Goal: Task Accomplishment & Management: Manage account settings

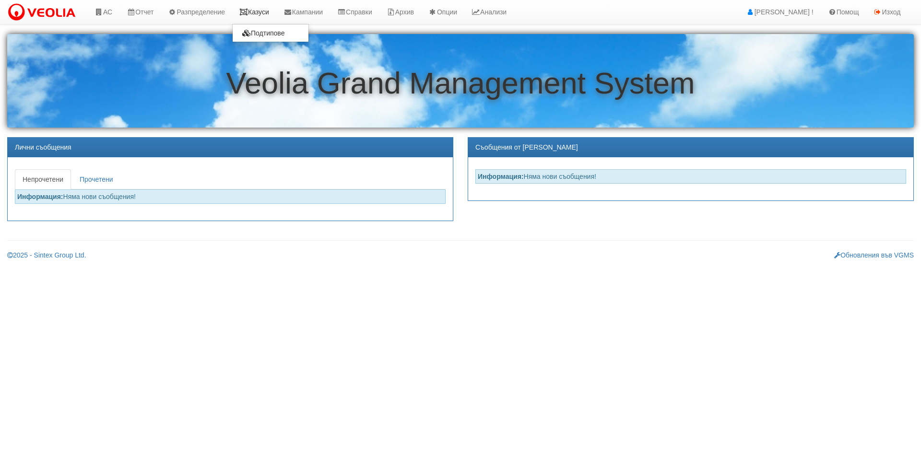
click at [257, 9] on link "Казуси" at bounding box center [254, 12] width 44 height 24
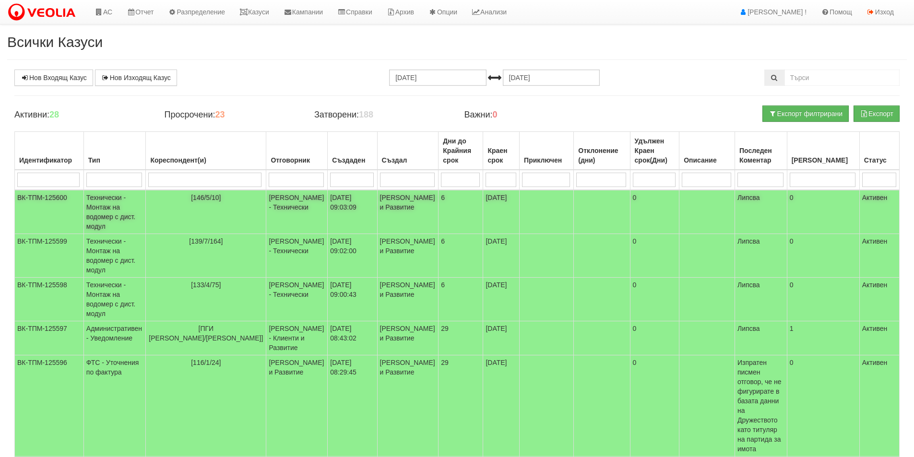
click at [211, 216] on td "[146/5/10]" at bounding box center [206, 212] width 120 height 44
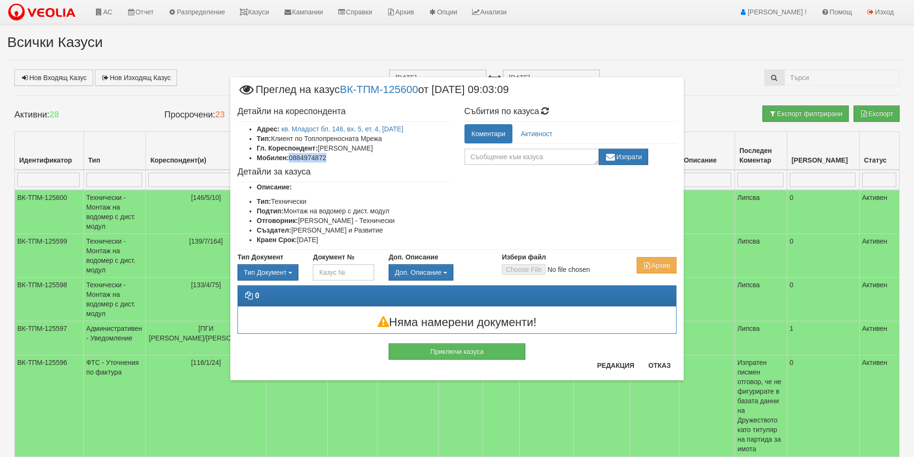
drag, startPoint x: 330, startPoint y: 157, endPoint x: 291, endPoint y: 158, distance: 39.3
click at [291, 158] on li "Мобилен: 0884974872" at bounding box center [353, 158] width 193 height 10
copy li "0884974872"
click at [669, 370] on button "Отказ" at bounding box center [659, 365] width 34 height 15
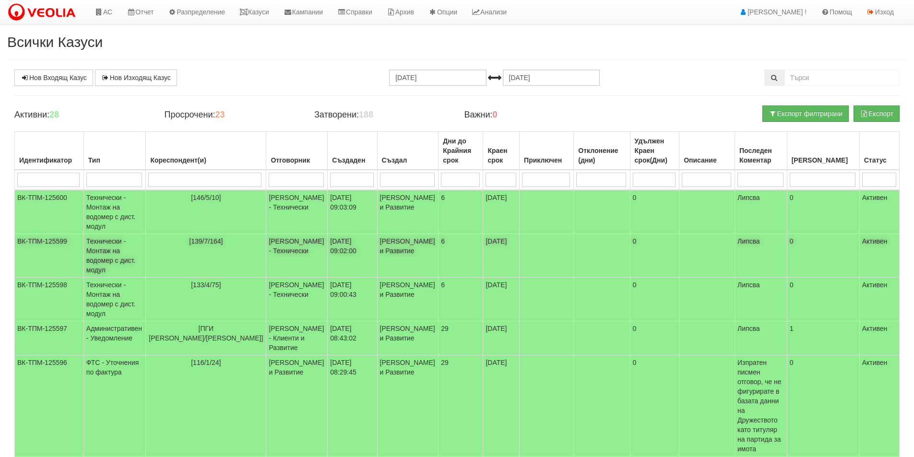
click at [198, 254] on td "[139/7/164]" at bounding box center [206, 256] width 120 height 44
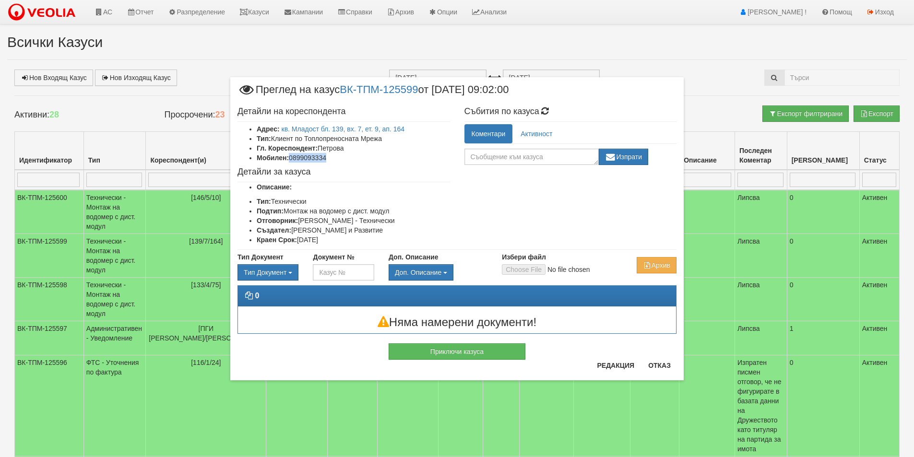
drag, startPoint x: 347, startPoint y: 155, endPoint x: 291, endPoint y: 156, distance: 56.6
click at [291, 156] on li "Мобилен: 0899093334" at bounding box center [353, 158] width 193 height 10
copy li "0899093334"
drag, startPoint x: 662, startPoint y: 365, endPoint x: 654, endPoint y: 366, distance: 7.7
click at [661, 365] on button "Отказ" at bounding box center [659, 365] width 34 height 15
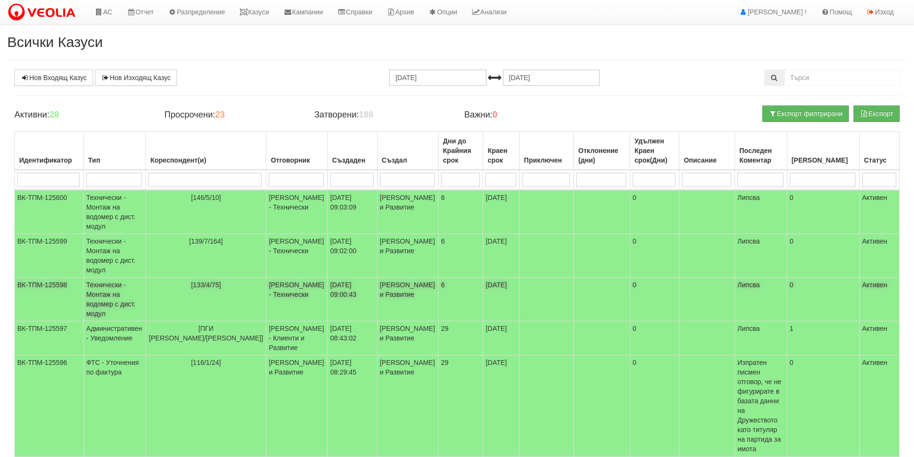
click at [266, 304] on td "[PERSON_NAME] - Технически" at bounding box center [296, 300] width 61 height 44
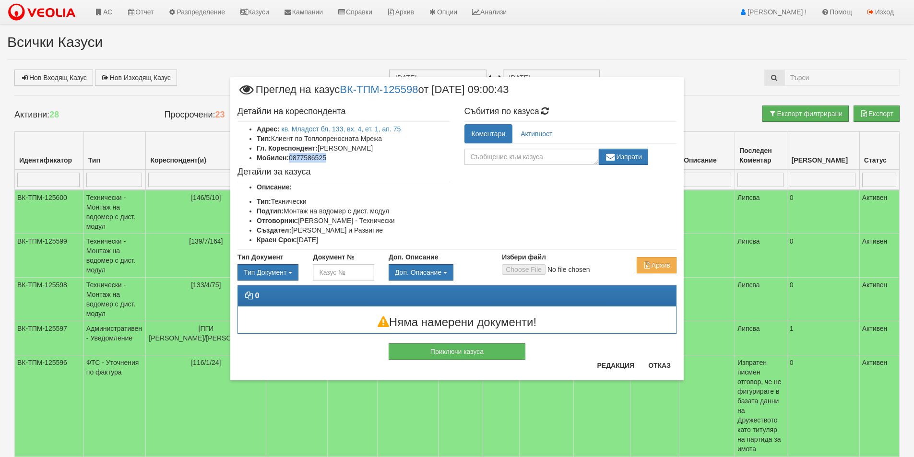
drag, startPoint x: 342, startPoint y: 160, endPoint x: 291, endPoint y: 157, distance: 51.4
click at [290, 158] on li "Мобилен: 0877586525" at bounding box center [353, 158] width 193 height 10
copy li "0877586525"
click at [652, 371] on button "Отказ" at bounding box center [659, 365] width 34 height 15
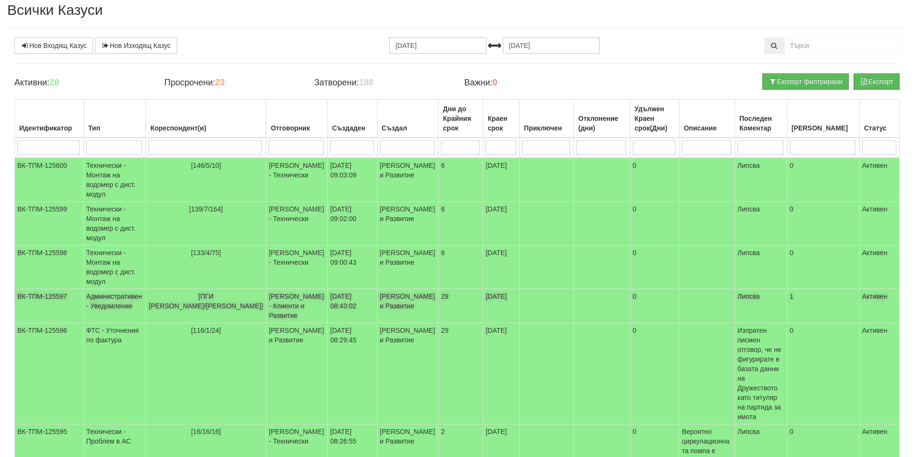
scroll to position [48, 0]
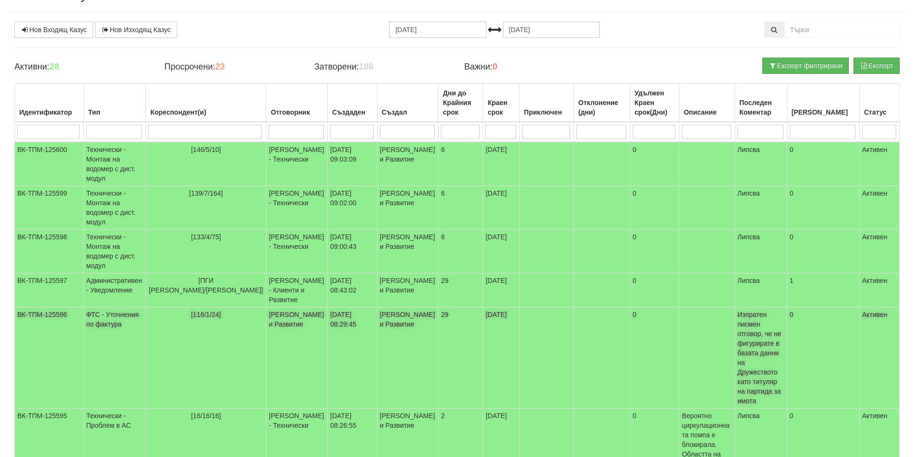
click at [266, 344] on td "[PERSON_NAME] и Развитие" at bounding box center [296, 357] width 61 height 101
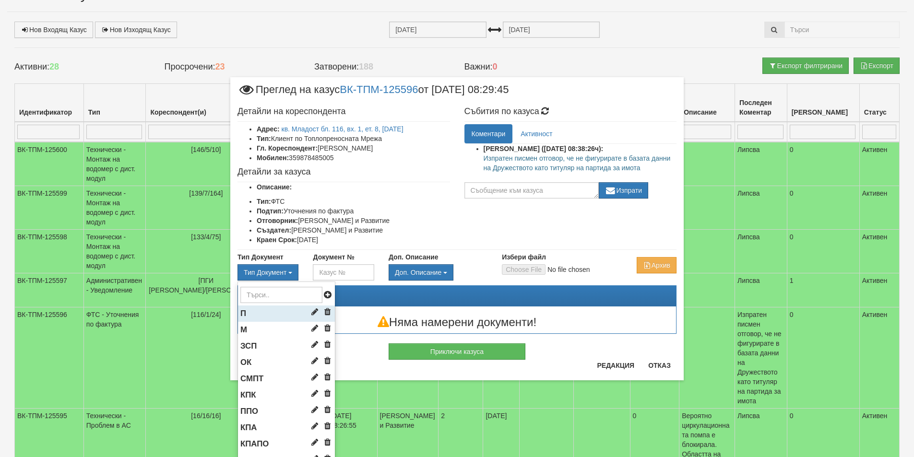
click at [256, 308] on li "П" at bounding box center [286, 314] width 97 height 16
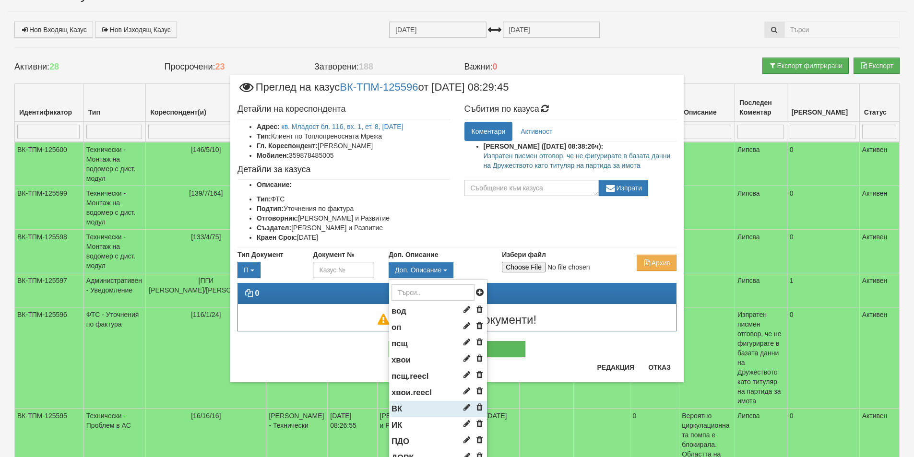
click at [402, 404] on li "ВК" at bounding box center [438, 409] width 98 height 16
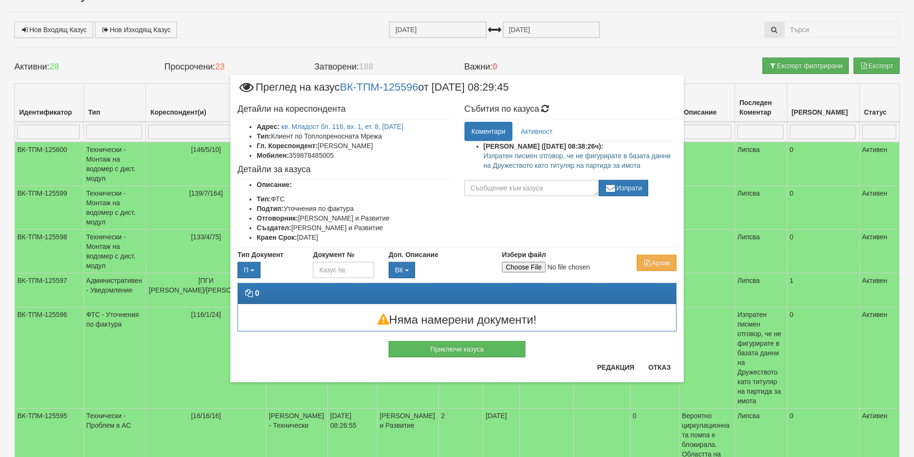
click at [525, 272] on div "Тип Документ П П М ЗСП ОК СМПТ КПК ППО КПА" at bounding box center [456, 264] width 453 height 28
click at [527, 268] on input "Избери файл" at bounding box center [565, 267] width 127 height 11
type input "C:\fakepath\116.pdf"
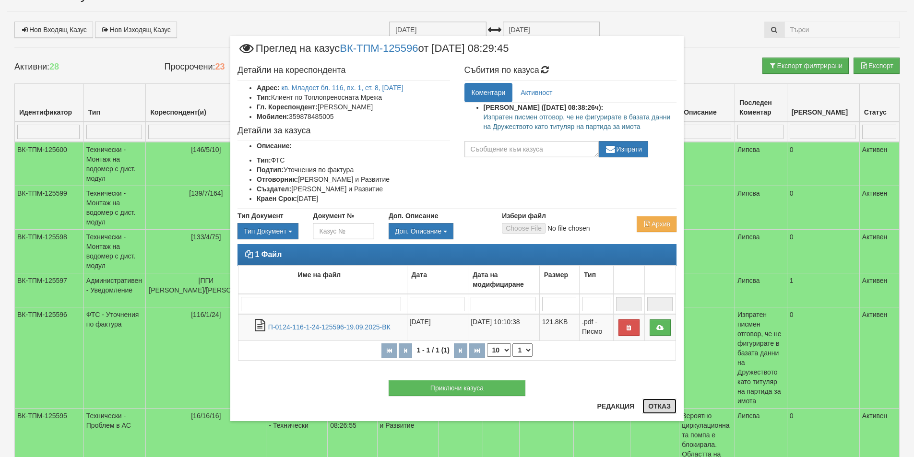
click at [655, 404] on button "Отказ" at bounding box center [659, 406] width 34 height 15
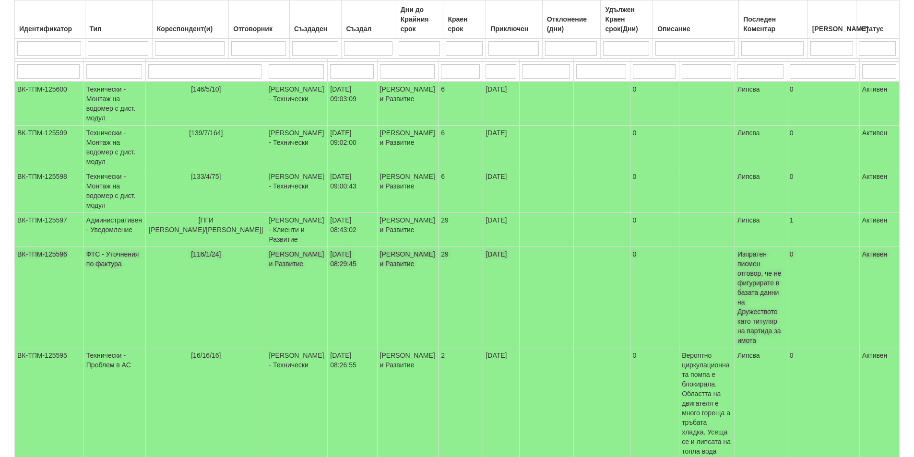
scroll to position [192, 0]
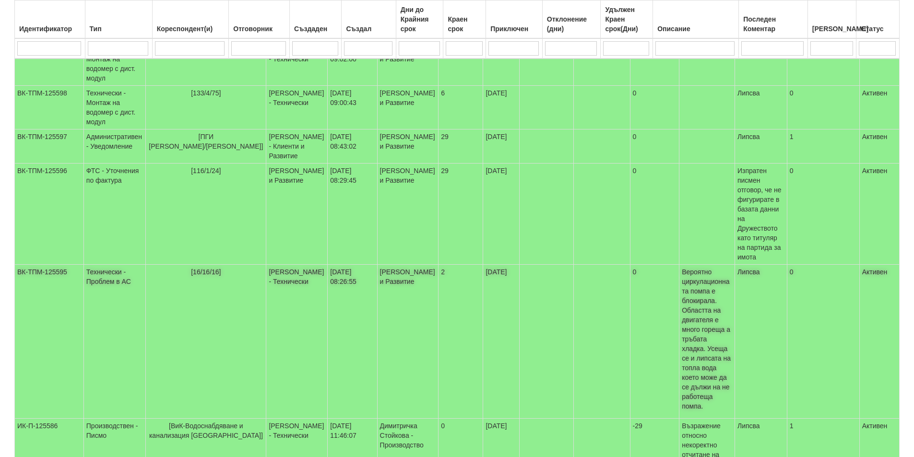
click at [188, 288] on td "[16/16/16]" at bounding box center [206, 342] width 120 height 154
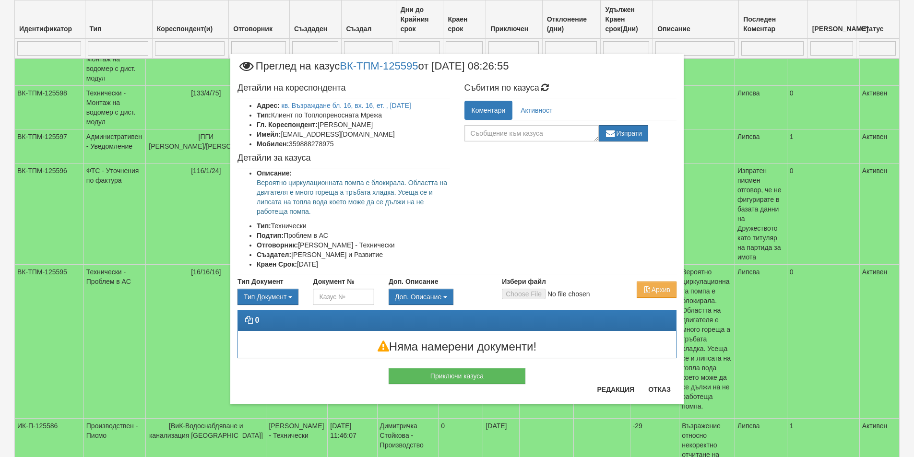
drag, startPoint x: 433, startPoint y: 207, endPoint x: 422, endPoint y: 208, distance: 11.1
click at [422, 208] on p "Вероятно циркулационната помпа е блокирала. Областта на двигателя е много горещ…" at bounding box center [353, 197] width 193 height 38
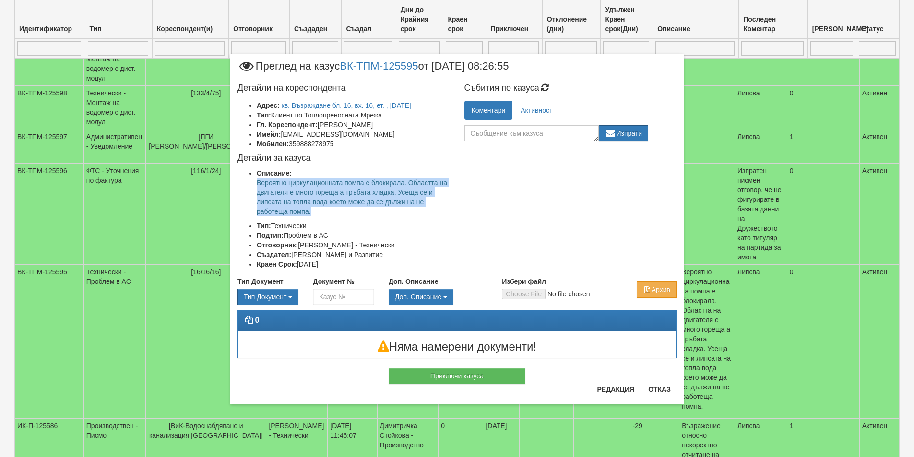
drag, startPoint x: 337, startPoint y: 208, endPoint x: 250, endPoint y: 184, distance: 90.1
click at [250, 184] on ul "Описание: Вероятно циркулационната помпа е блокирала. Областта на двигателя е м…" at bounding box center [343, 218] width 212 height 101
copy p "Вероятно циркулационната помпа е блокирала. Областта на двигателя е много горещ…"
drag, startPoint x: 643, startPoint y: 392, endPoint x: 518, endPoint y: 365, distance: 128.1
click at [643, 391] on button "Отказ" at bounding box center [659, 389] width 34 height 15
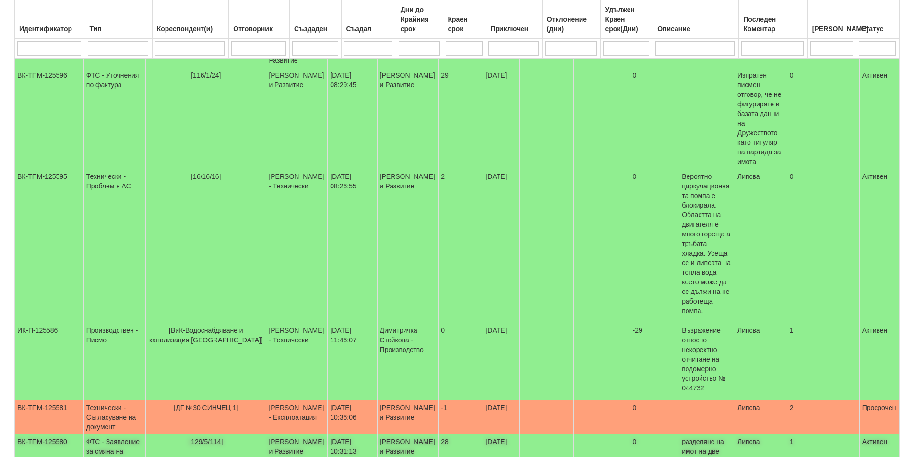
scroll to position [288, 0]
click at [283, 434] on td "[PERSON_NAME] и Развитие" at bounding box center [296, 451] width 61 height 34
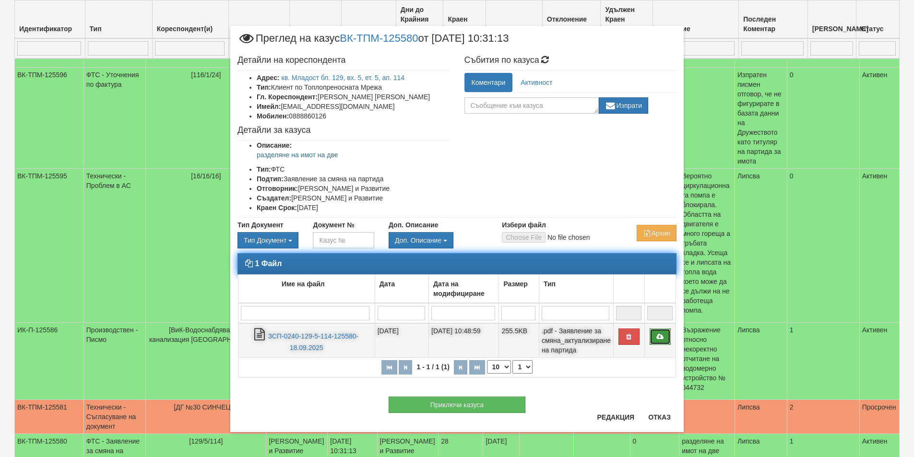
click at [660, 340] on link at bounding box center [659, 337] width 21 height 16
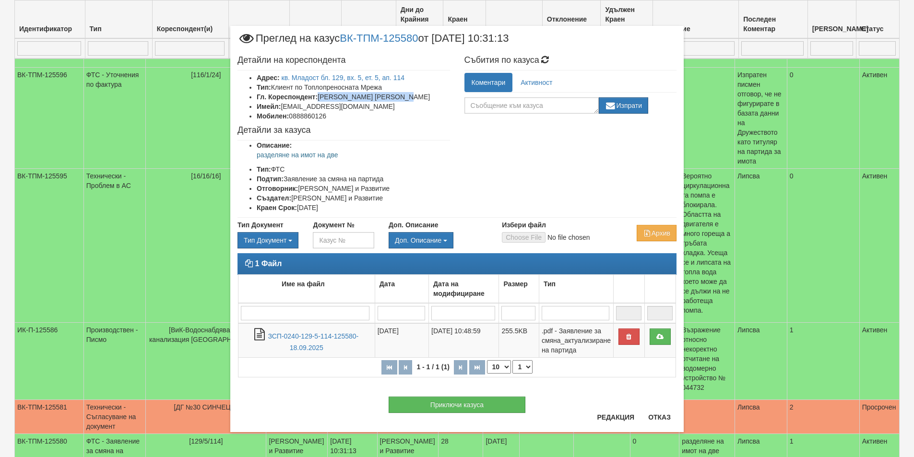
drag, startPoint x: 428, startPoint y: 97, endPoint x: 320, endPoint y: 94, distance: 108.0
click at [320, 94] on li "Гл. Кореспондент: ВЕСЕЛИН МАРИНОВ ВАСИЛЕВ" at bounding box center [353, 97] width 193 height 10
copy li "ВЕСЕЛИН МАРИНОВ ВАСИЛЕВ"
drag, startPoint x: 332, startPoint y: 109, endPoint x: 297, endPoint y: 109, distance: 35.0
click at [285, 107] on li "Имейл: penelopa@abv.bg" at bounding box center [353, 107] width 193 height 10
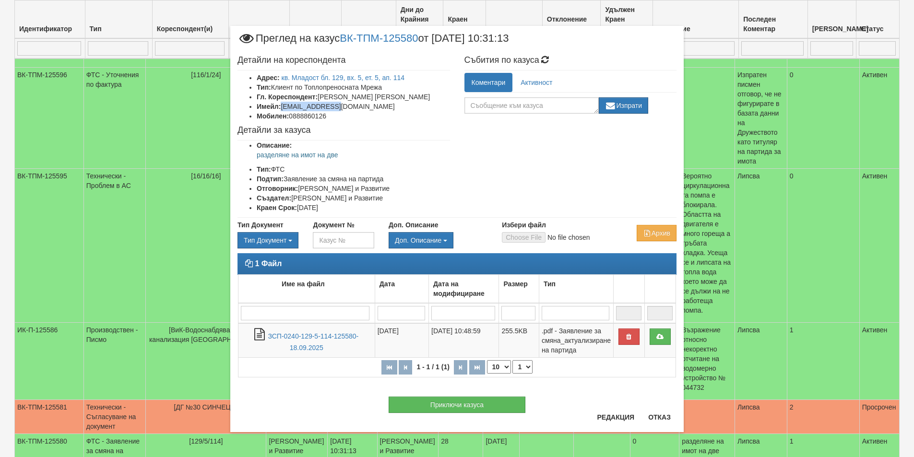
drag, startPoint x: 357, startPoint y: 110, endPoint x: 283, endPoint y: 104, distance: 74.6
click at [283, 104] on li "Имейл: penelopa@abv.bg" at bounding box center [353, 107] width 193 height 10
copy li "penelopa@abv.bg"
drag, startPoint x: 332, startPoint y: 115, endPoint x: 291, endPoint y: 114, distance: 40.8
click at [291, 114] on li "Мобилен: 0888860126" at bounding box center [353, 116] width 193 height 10
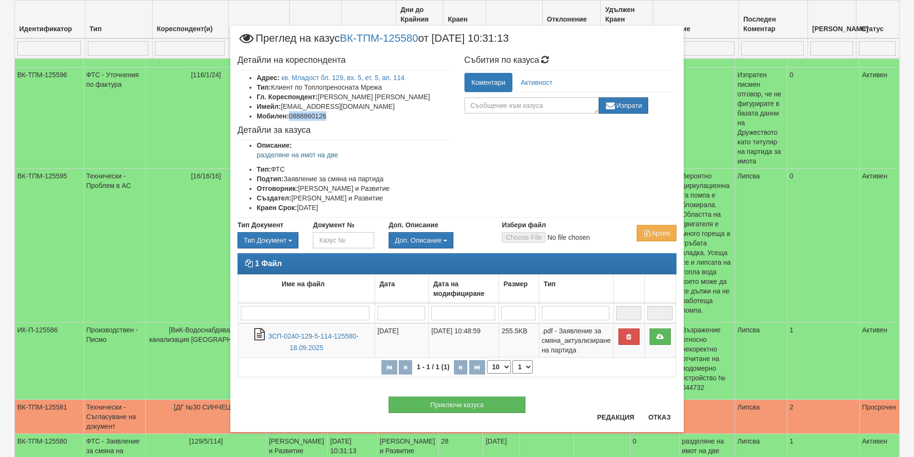
copy li "0888860126"
drag, startPoint x: 426, startPoint y: 98, endPoint x: 320, endPoint y: 94, distance: 106.1
click at [320, 94] on li "Гл. Кореспондент: ВЕСЕЛИН МАРИНОВ ВАСИЛЕВ" at bounding box center [353, 97] width 193 height 10
copy li "ВЕСЕЛИН МАРИНОВ ВАСИЛЕВ"
drag, startPoint x: 342, startPoint y: 106, endPoint x: 283, endPoint y: 106, distance: 59.5
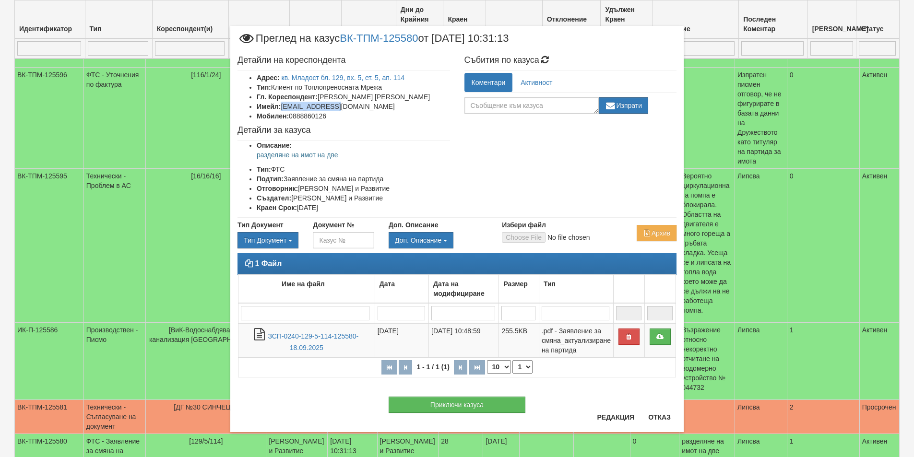
click at [283, 106] on li "Имейл: penelopa@abv.bg" at bounding box center [353, 107] width 193 height 10
copy li "penelopa@abv.bg"
drag, startPoint x: 368, startPoint y: 155, endPoint x: 246, endPoint y: 154, distance: 122.3
click at [246, 154] on ul "Описание: разделяне на имот на две Тип: ФТС Подтип: Заявление за смяна на парти…" at bounding box center [343, 177] width 212 height 72
copy p "разделяне на имот на две"
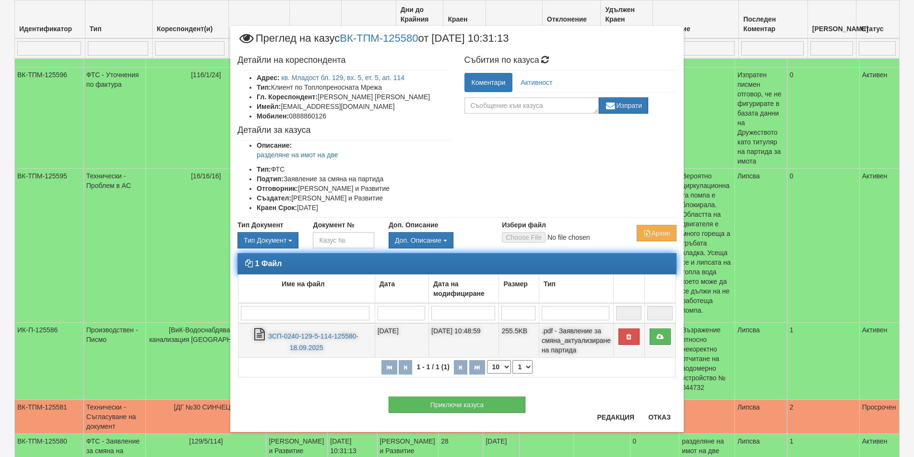
click at [648, 332] on td at bounding box center [659, 340] width 31 height 35
click at [654, 334] on link at bounding box center [659, 337] width 21 height 16
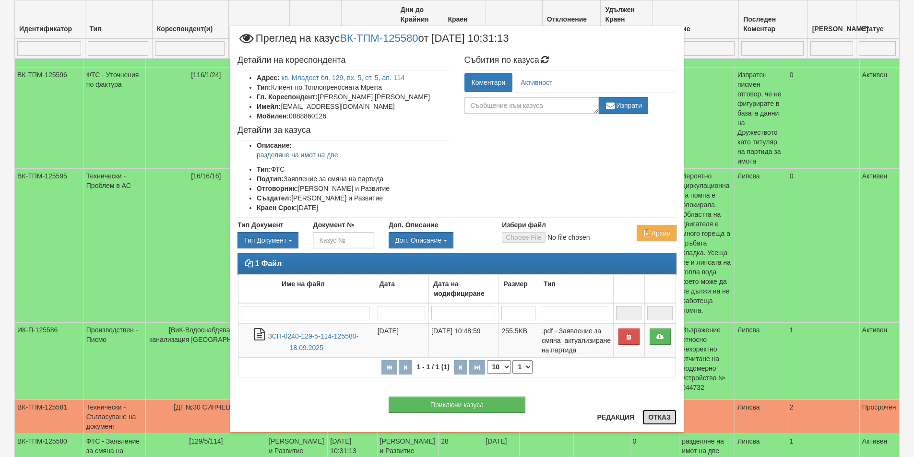
click at [663, 419] on button "Отказ" at bounding box center [659, 417] width 34 height 15
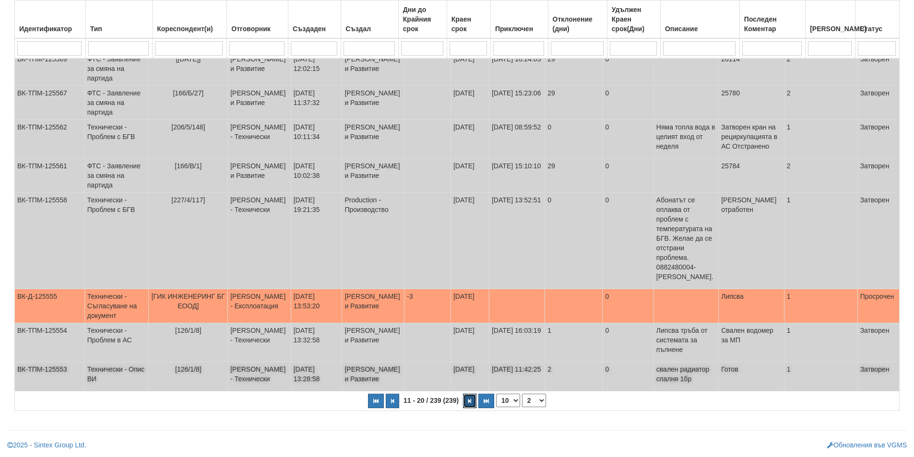
scroll to position [269, 0]
click at [470, 404] on button "button" at bounding box center [469, 401] width 13 height 14
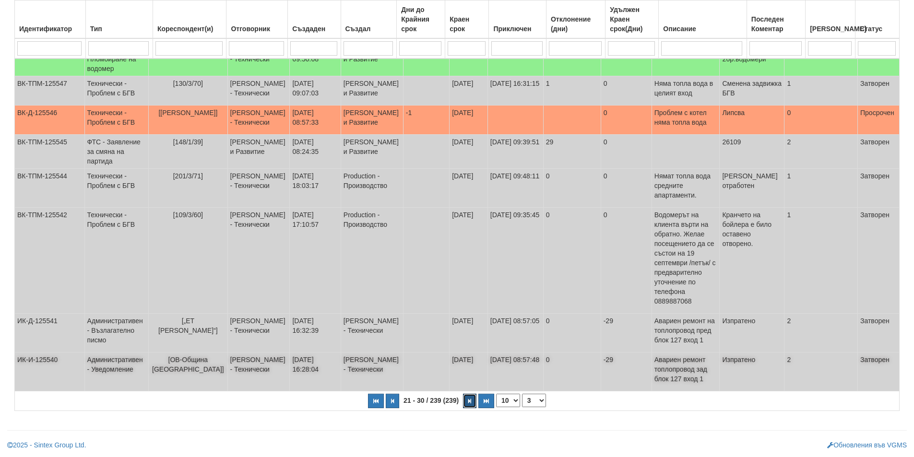
scroll to position [101, 0]
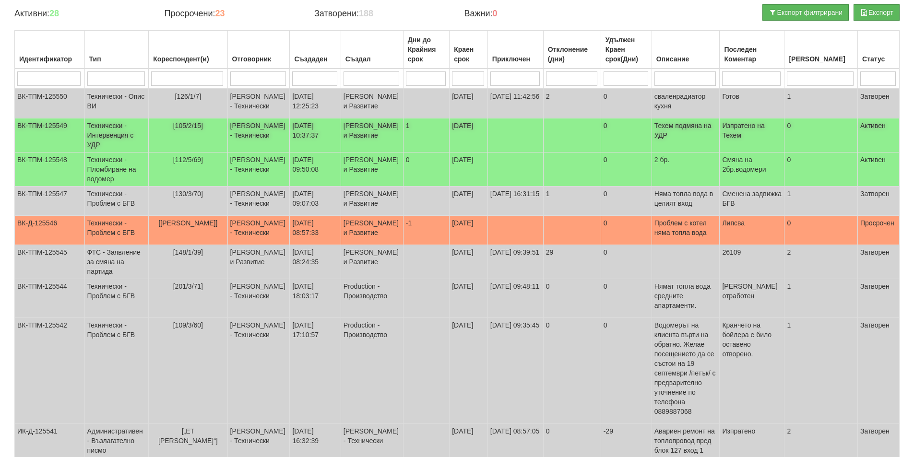
click at [175, 129] on span "[105/2/15]" at bounding box center [188, 126] width 30 height 8
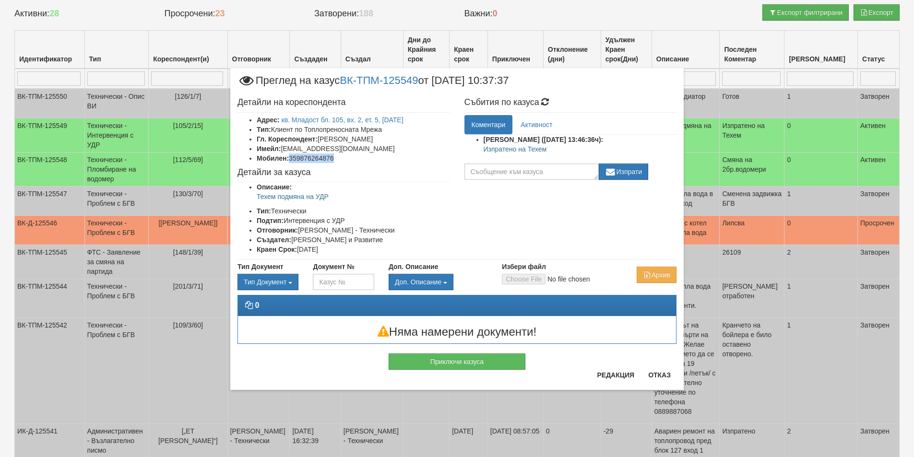
drag, startPoint x: 337, startPoint y: 158, endPoint x: 292, endPoint y: 158, distance: 45.1
click at [292, 158] on li "Мобилен: 359876264876" at bounding box center [353, 158] width 193 height 10
drag, startPoint x: 337, startPoint y: 196, endPoint x: 231, endPoint y: 198, distance: 106.5
click at [233, 197] on div "Детайли на кореспондента Адрес: кв. Младост бл. 105, вх. 2, ет. 5, ап. 15 Тип: …" at bounding box center [343, 176] width 227 height 166
click at [648, 372] on button "Отказ" at bounding box center [659, 374] width 34 height 15
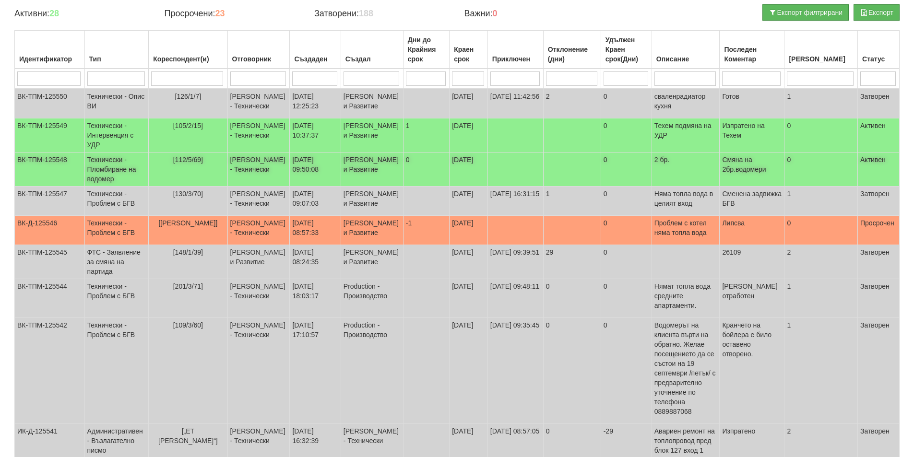
click at [108, 187] on td "Технически - Пломбиране на водомер" at bounding box center [116, 170] width 64 height 34
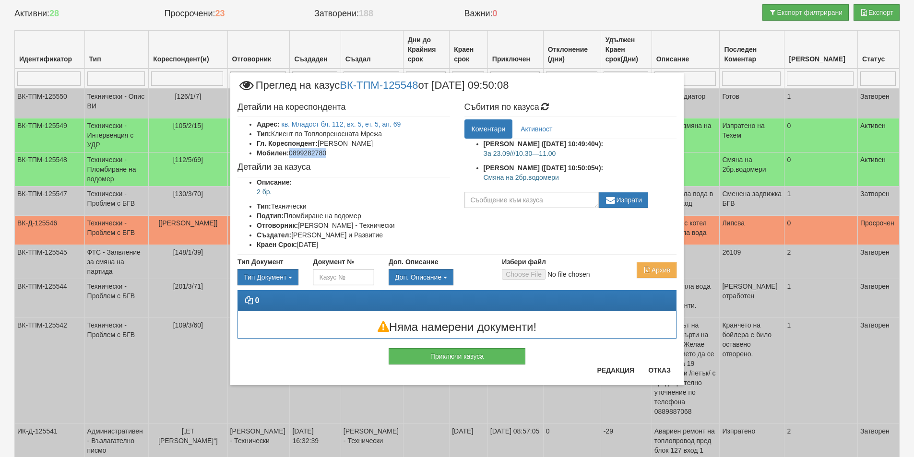
drag, startPoint x: 330, startPoint y: 156, endPoint x: 290, endPoint y: 154, distance: 40.4
click at [290, 154] on li "Мобилен: 0899282780" at bounding box center [353, 153] width 193 height 10
click at [618, 373] on button "Редакция" at bounding box center [615, 370] width 49 height 15
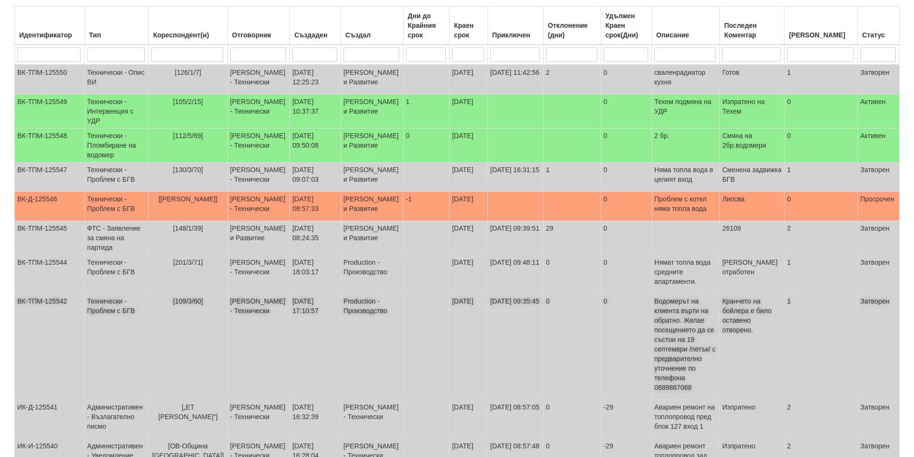
scroll to position [245, 0]
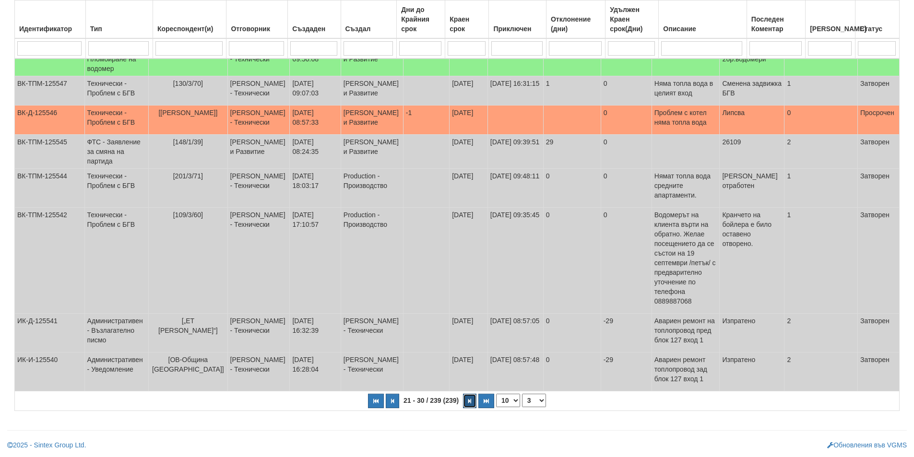
click at [470, 401] on icon "button" at bounding box center [469, 401] width 3 height 5
select select "4"
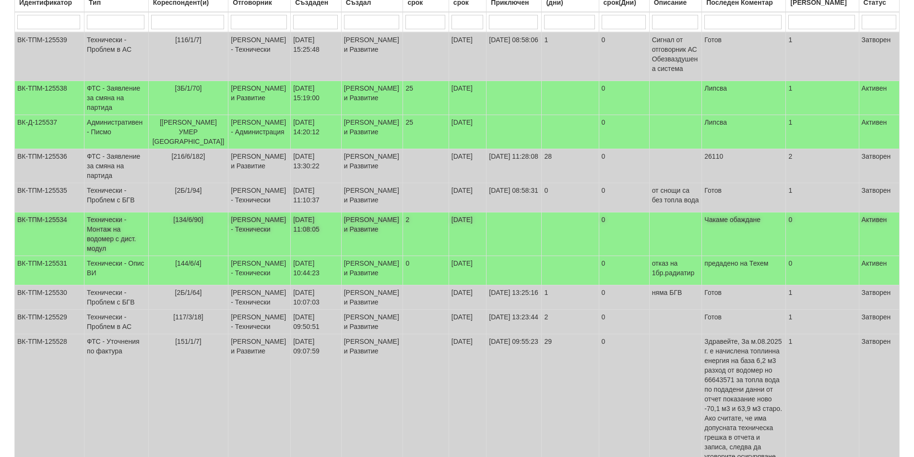
scroll to position [53, 0]
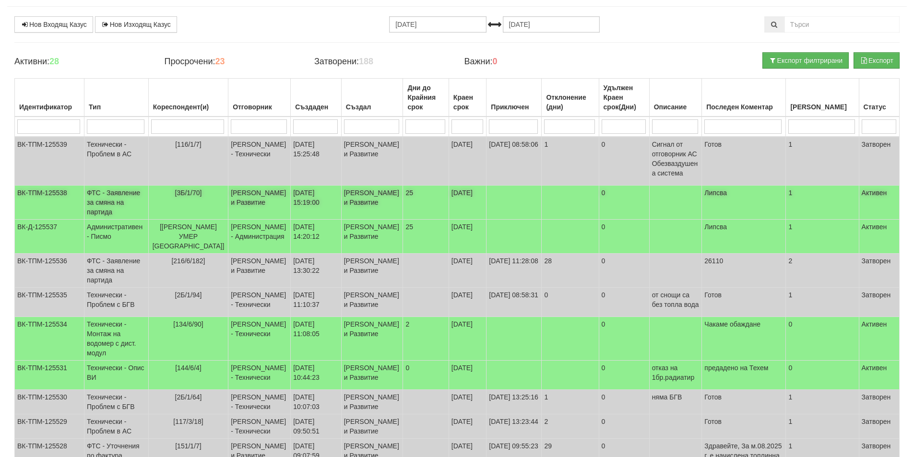
click at [171, 217] on td "[3Б/1/70]" at bounding box center [188, 203] width 80 height 34
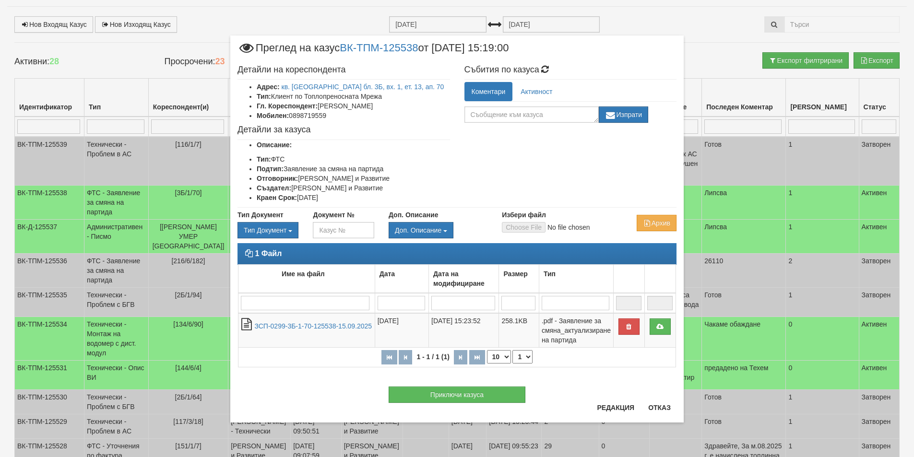
drag, startPoint x: 396, startPoint y: 107, endPoint x: 321, endPoint y: 106, distance: 75.3
click at [321, 106] on li "Гл. Кореспондент: Любов Диянова Пеева" at bounding box center [353, 106] width 193 height 10
drag, startPoint x: 339, startPoint y: 115, endPoint x: 290, endPoint y: 115, distance: 49.4
click at [290, 115] on li "Мобилен: 0898719559" at bounding box center [353, 116] width 193 height 10
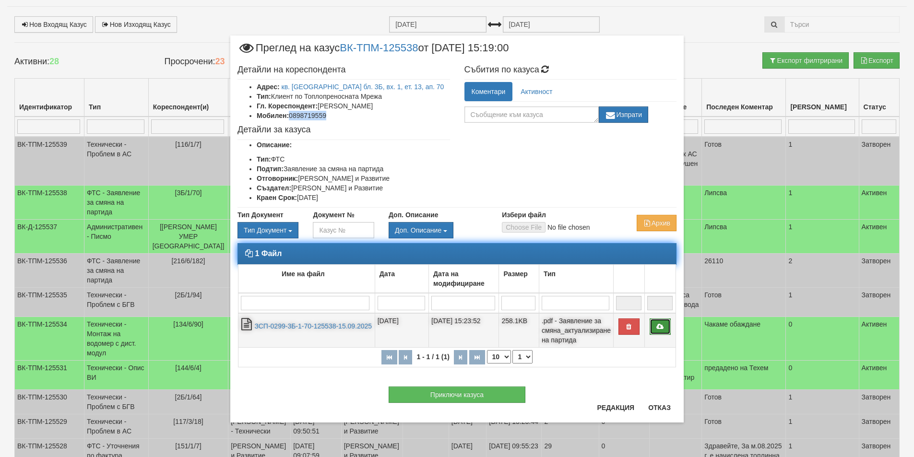
click at [659, 331] on link at bounding box center [659, 326] width 21 height 16
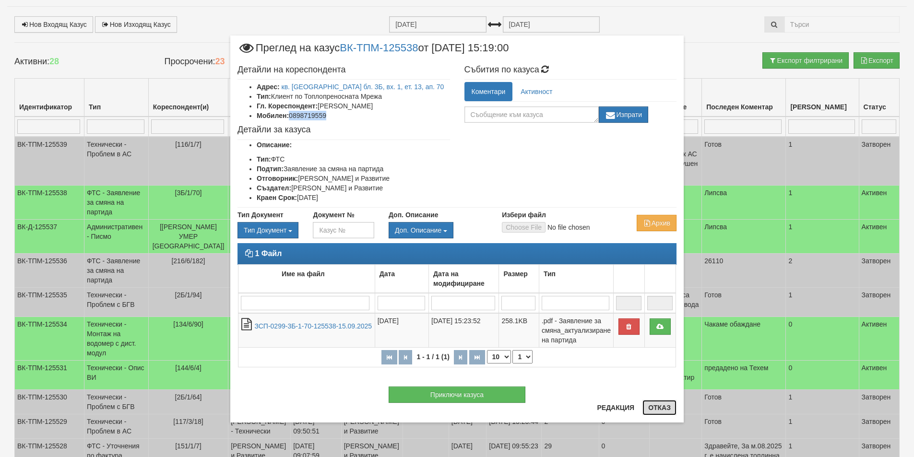
click at [655, 409] on button "Отказ" at bounding box center [659, 407] width 34 height 15
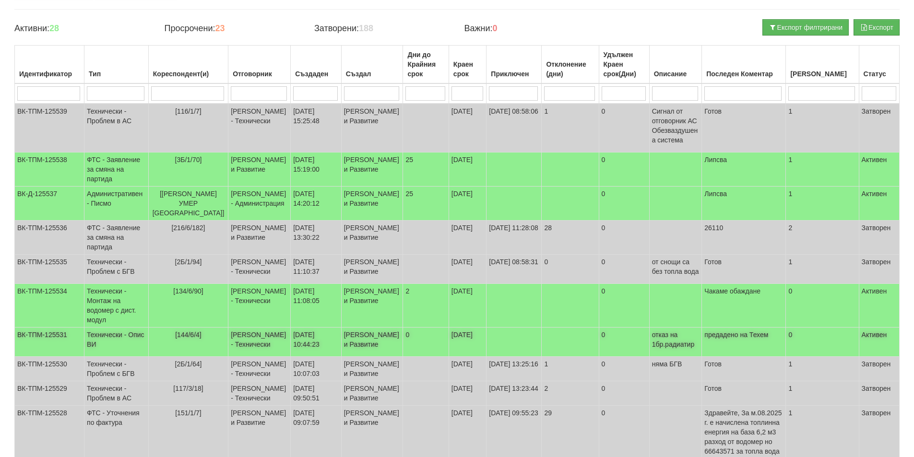
scroll to position [101, 0]
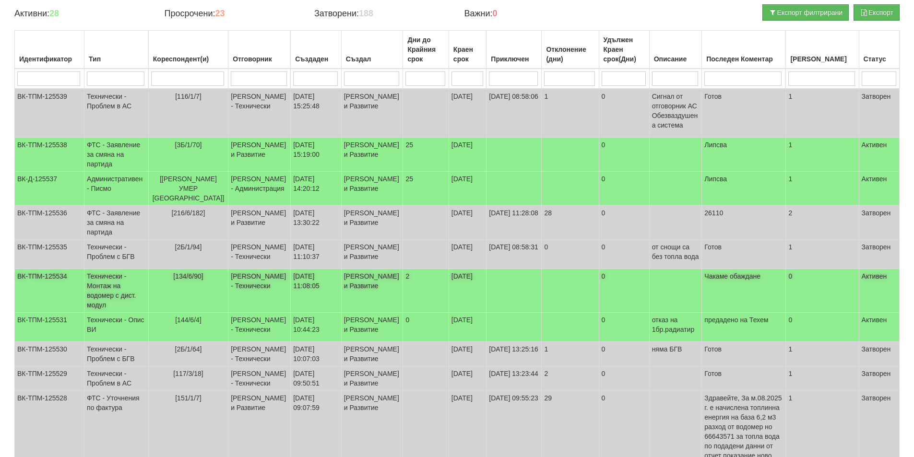
click at [174, 313] on td "[134/6/90]" at bounding box center [188, 291] width 80 height 44
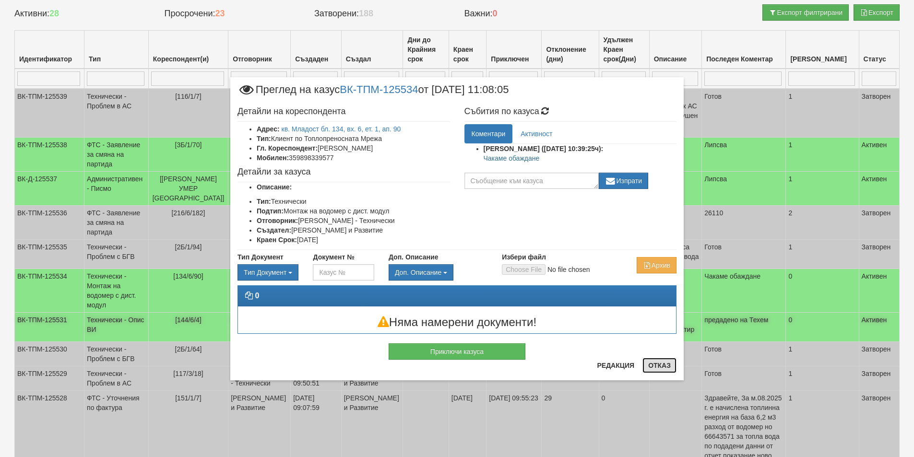
drag, startPoint x: 652, startPoint y: 363, endPoint x: 629, endPoint y: 364, distance: 23.0
click at [650, 363] on button "Отказ" at bounding box center [659, 365] width 34 height 15
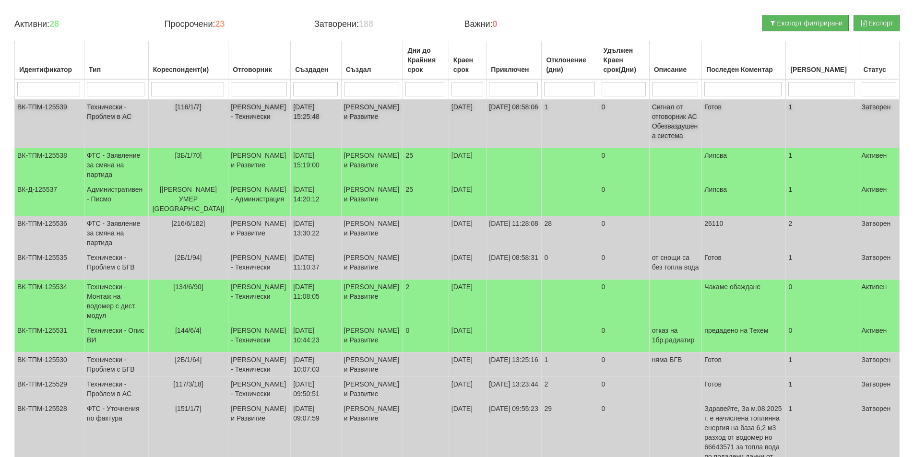
scroll to position [0, 0]
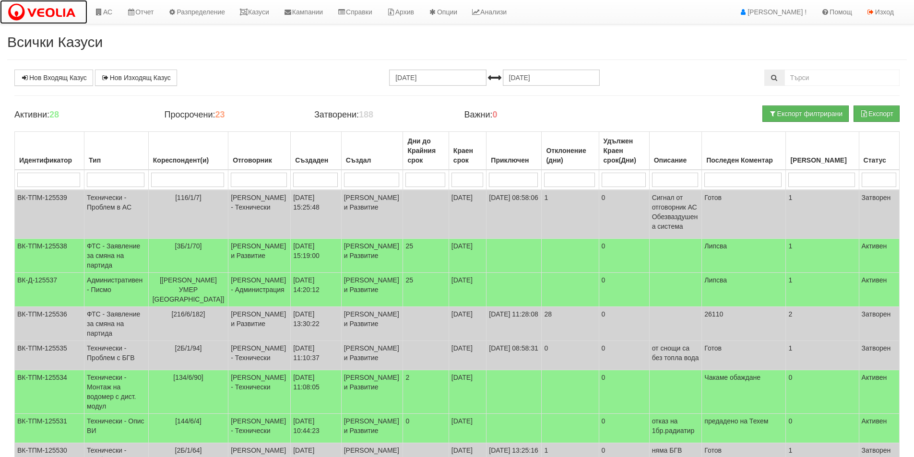
click at [29, 19] on img at bounding box center [43, 12] width 73 height 20
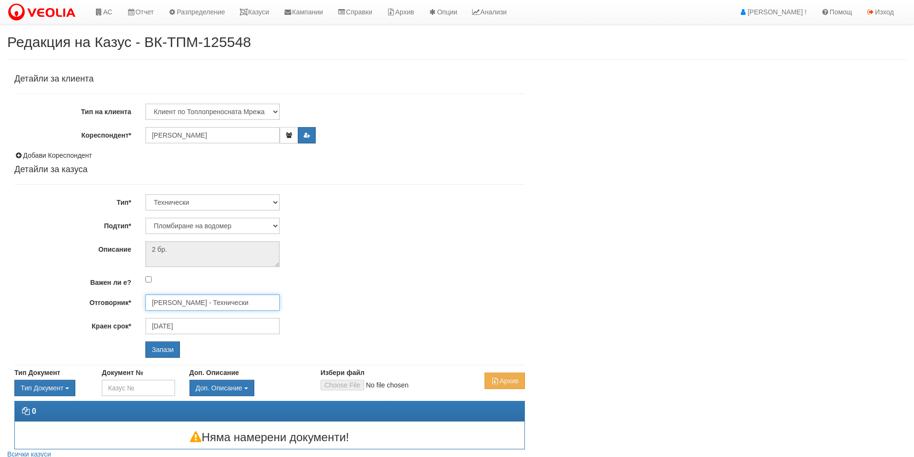
click at [207, 305] on input "Петър Добрев - Технически" at bounding box center [212, 302] width 134 height 16
click at [214, 229] on select "Проблем с БГВ Теч ВОИ Теч БГВ Теч в АС Теч от водомер Проблем в АС Интервенция …" at bounding box center [212, 226] width 134 height 16
select select "Монтаж на водомер с дист. модул"
click at [145, 218] on select "Проблем с БГВ Теч ВОИ Теч БГВ Теч в АС Теч от водомер Проблем в АС Интервенция …" at bounding box center [212, 226] width 134 height 16
type input "23/09/2025"
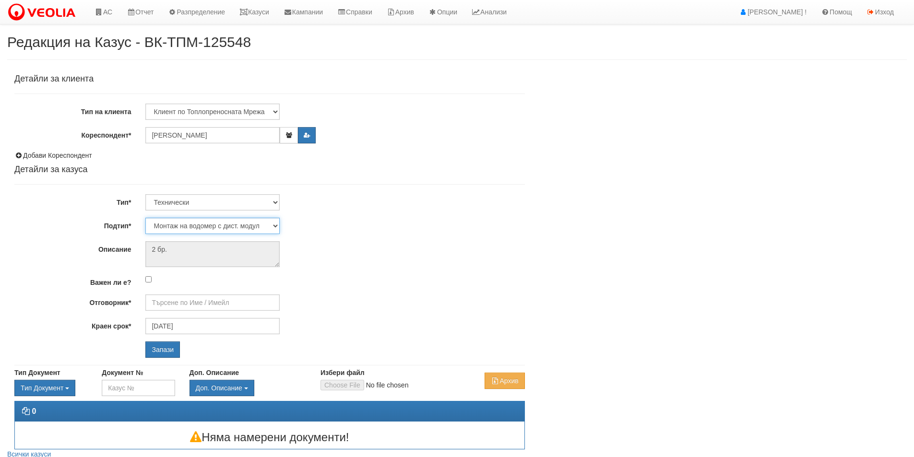
type input "[PERSON_NAME] - Технически"
click at [168, 354] on input "Запази" at bounding box center [162, 349] width 35 height 16
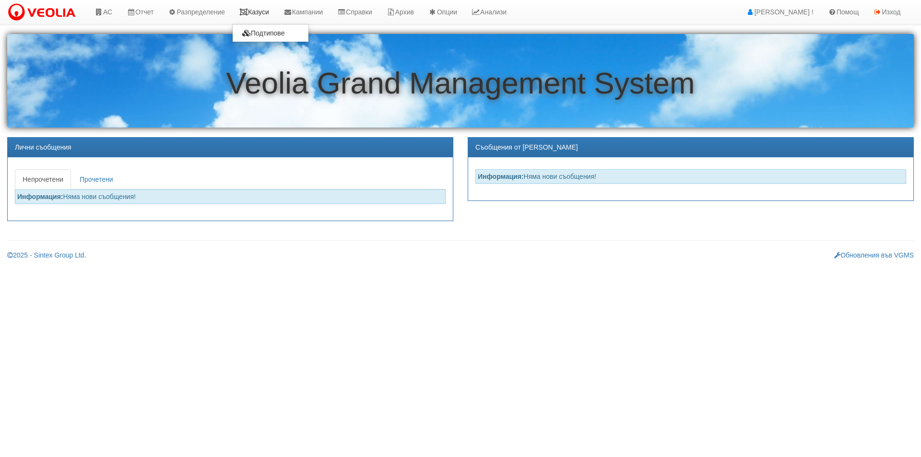
click at [253, 8] on link "Казуси" at bounding box center [254, 12] width 44 height 24
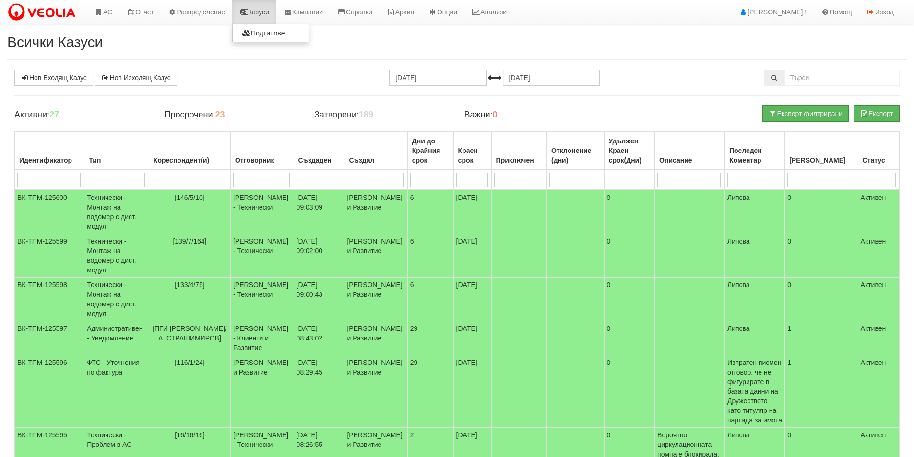
click at [257, 6] on link "Казуси" at bounding box center [254, 12] width 44 height 24
